Goal: Information Seeking & Learning: Learn about a topic

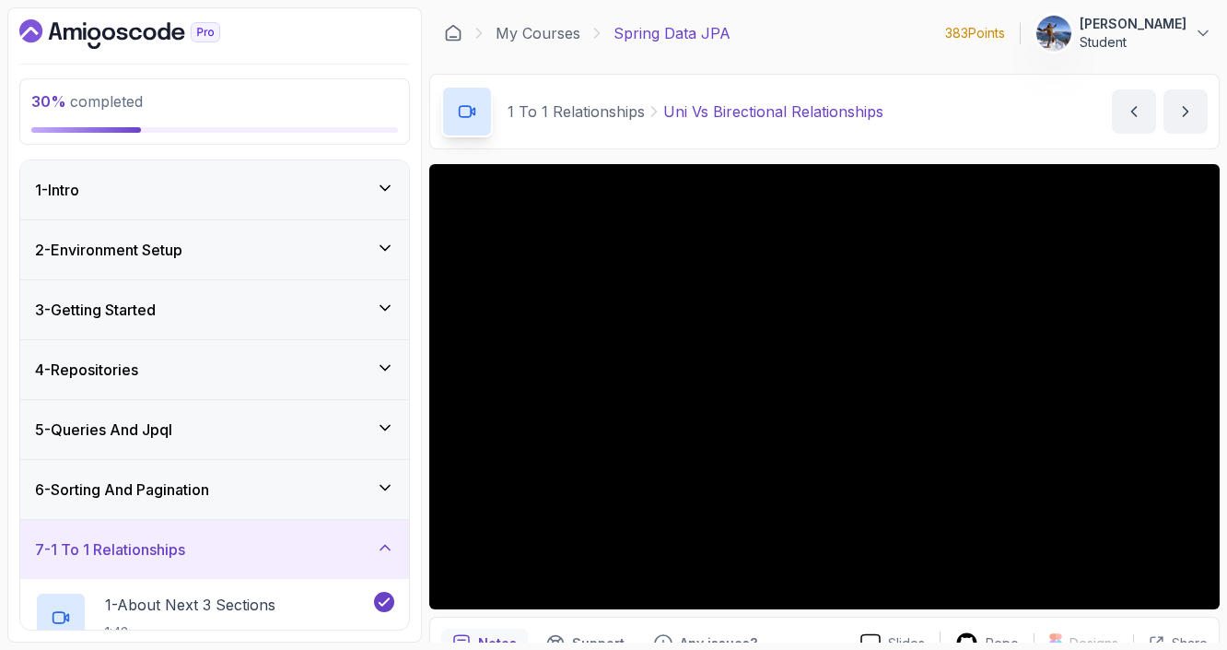
scroll to position [94, 0]
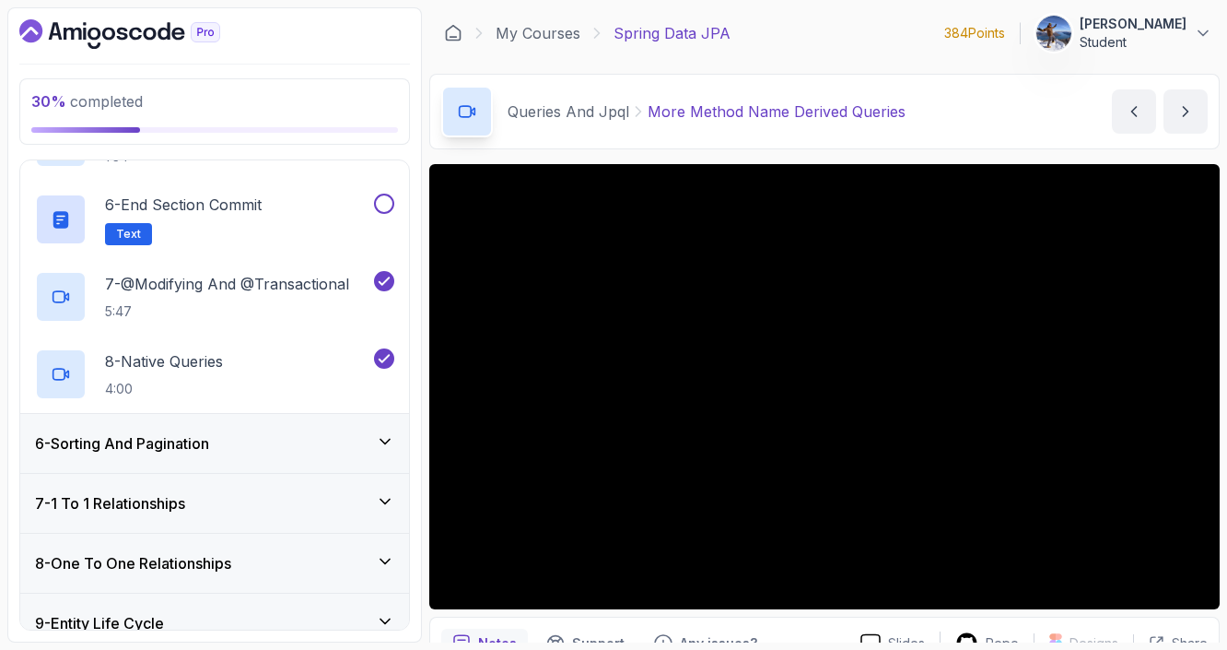
scroll to position [660, 0]
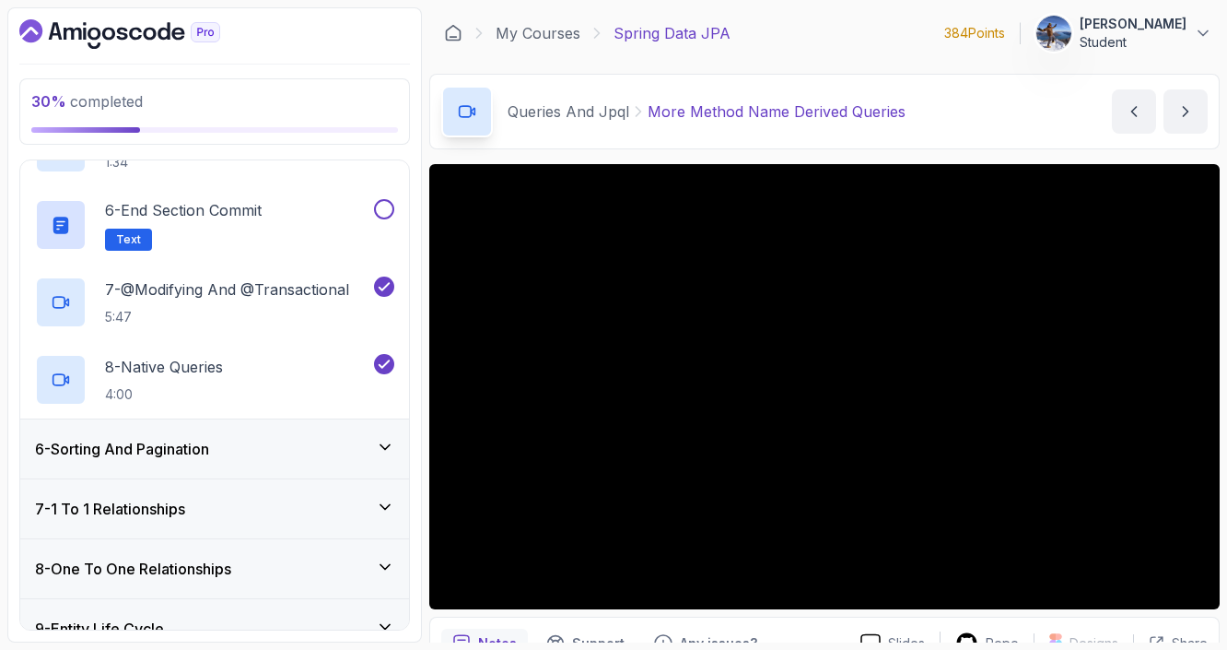
click at [349, 442] on div "6 - Sorting And Pagination" at bounding box center [214, 449] width 359 height 22
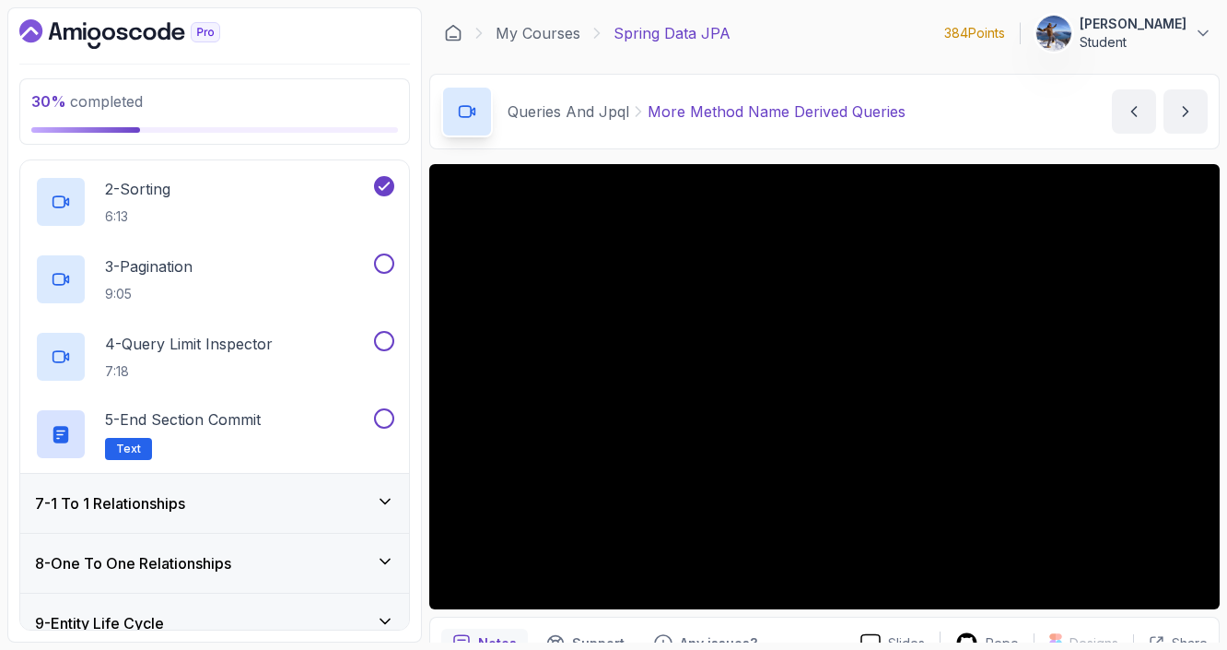
scroll to position [431, 0]
click at [388, 344] on button at bounding box center [384, 343] width 20 height 20
click at [385, 268] on button at bounding box center [384, 265] width 20 height 20
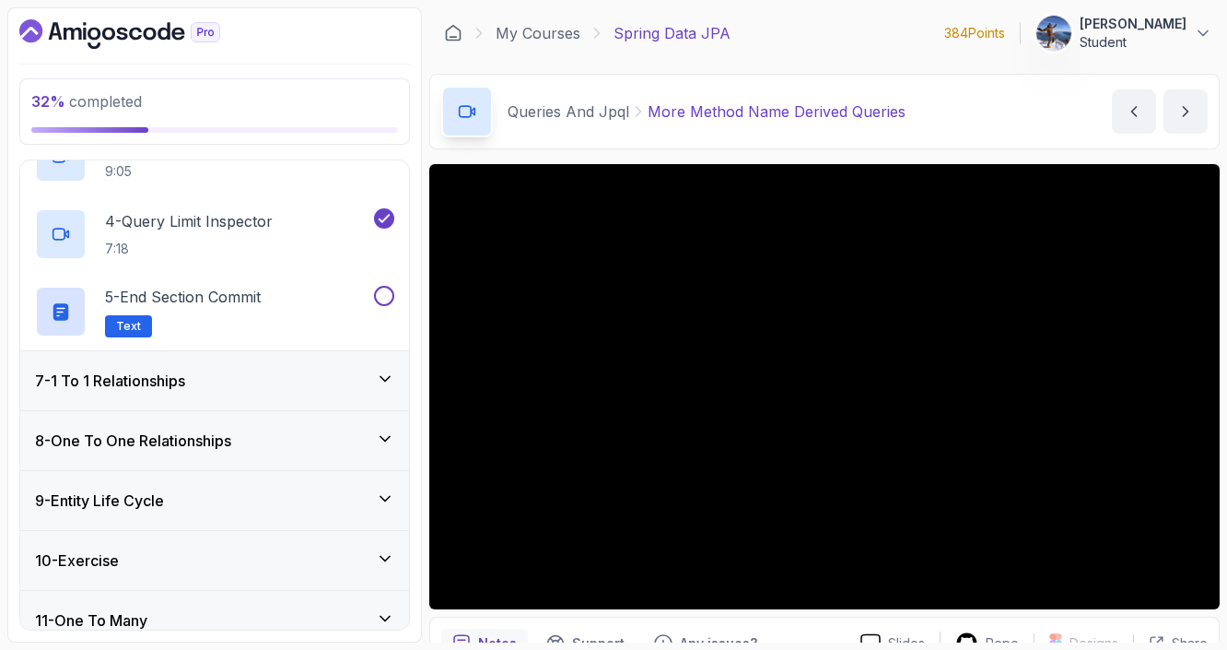
click at [380, 379] on icon at bounding box center [385, 379] width 18 height 18
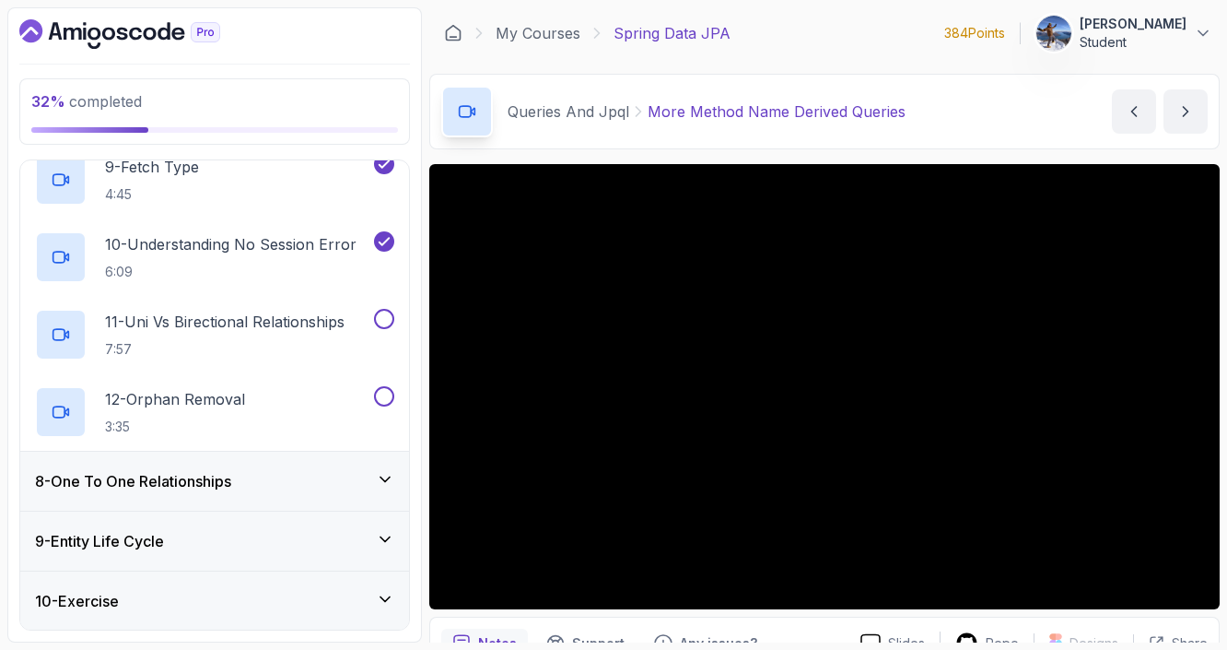
scroll to position [1084, 0]
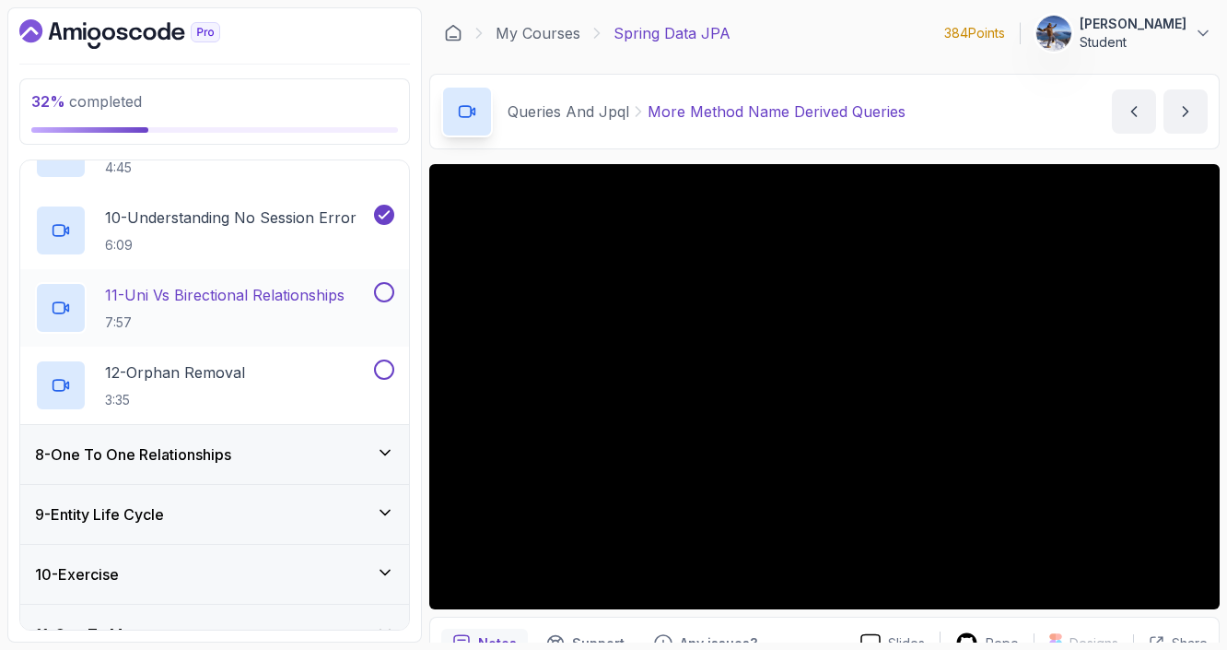
click at [320, 297] on p "11 - Uni Vs Birectional Relationships" at bounding box center [225, 295] width 240 height 22
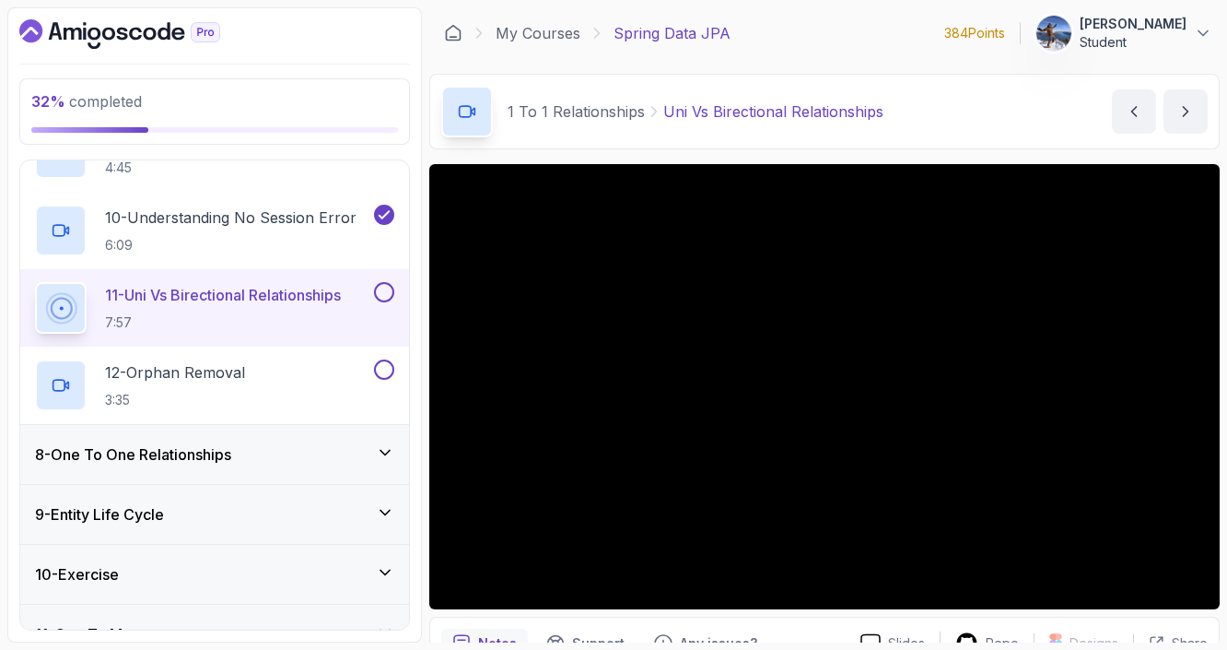
scroll to position [94, 0]
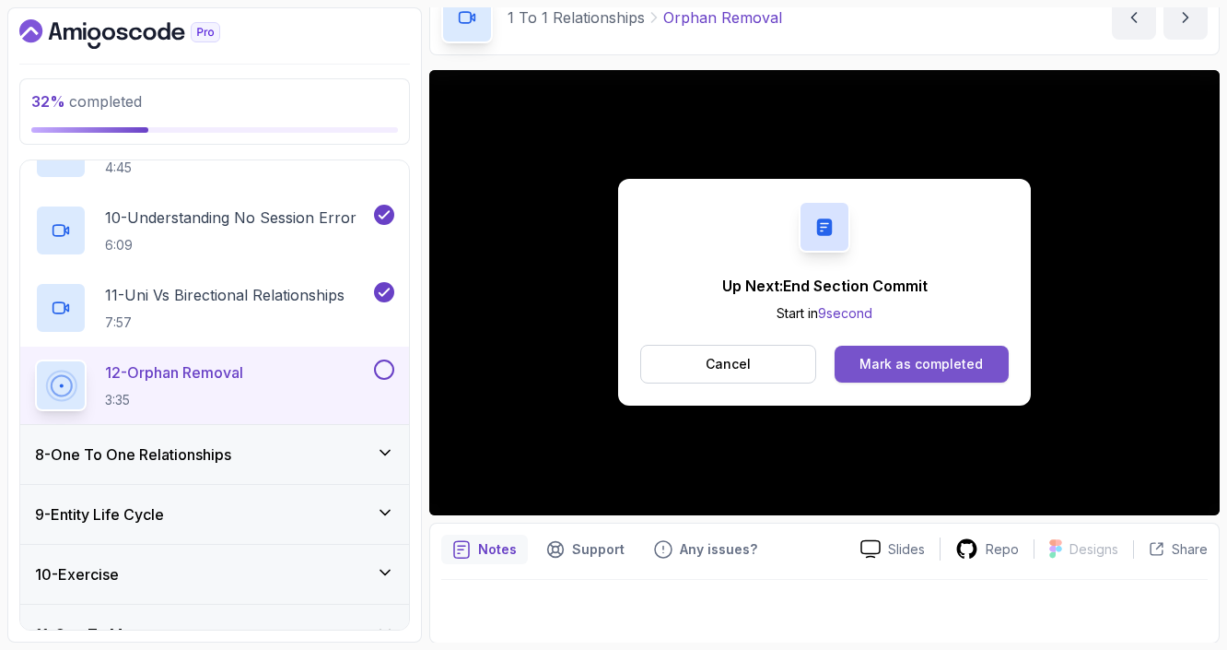
click at [894, 355] on div "Mark as completed" at bounding box center [921, 364] width 123 height 18
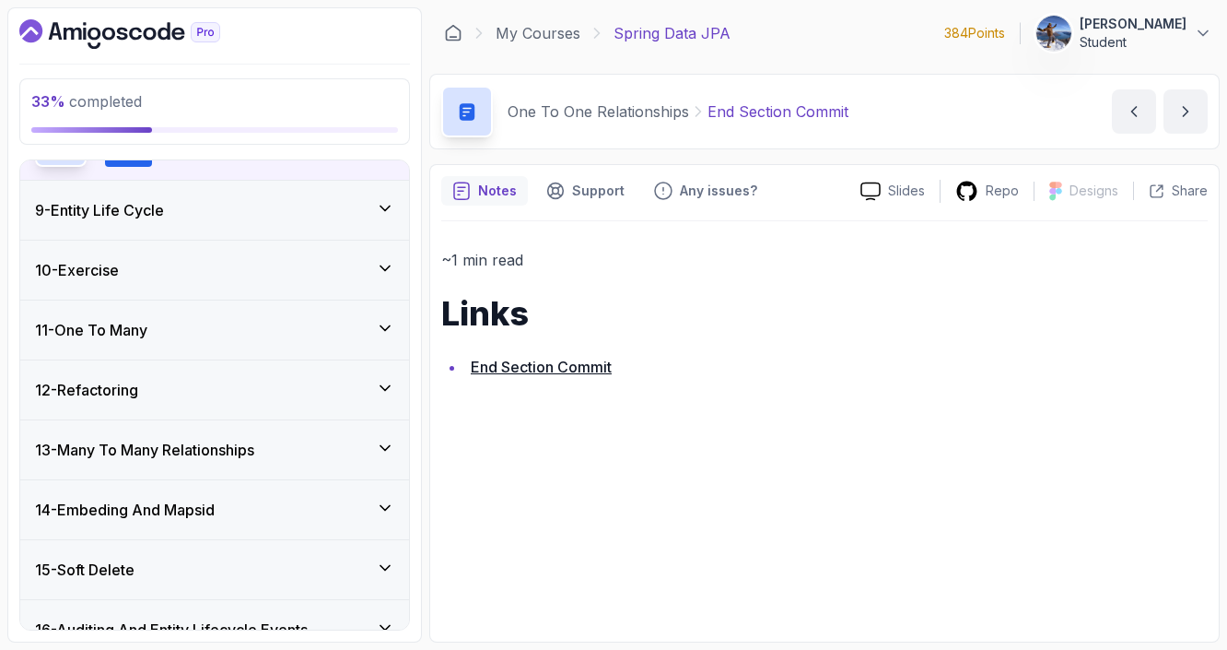
scroll to position [447, 0]
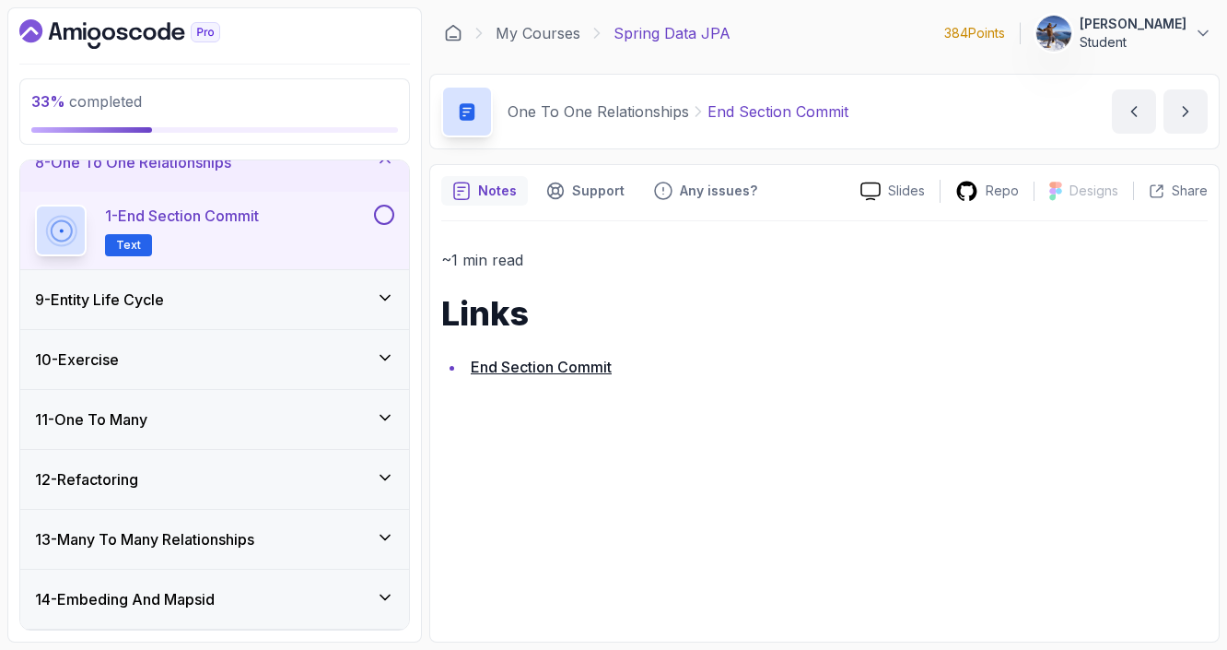
click at [282, 301] on div "9 - Entity Life Cycle" at bounding box center [214, 299] width 359 height 22
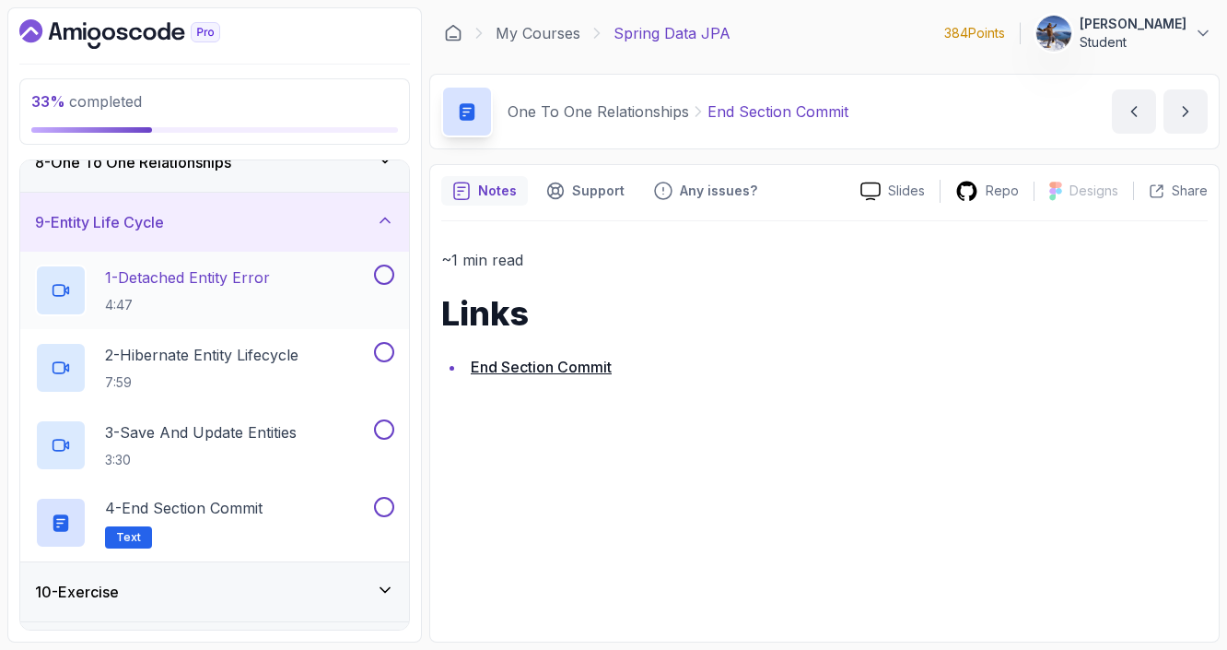
click at [307, 291] on div "1 - Detached Entity Error 4:47" at bounding box center [202, 290] width 335 height 52
